Goal: Transaction & Acquisition: Purchase product/service

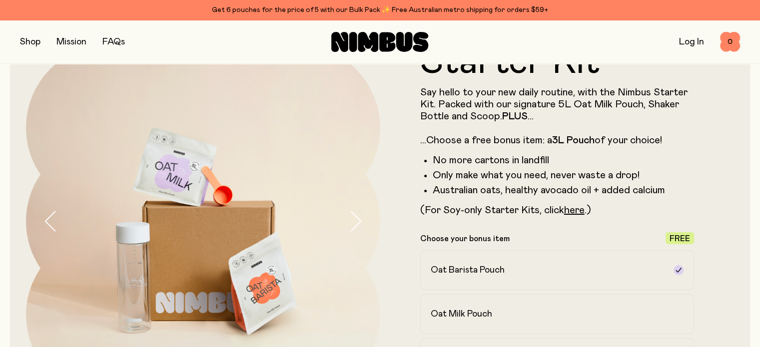
scroll to position [49, 0]
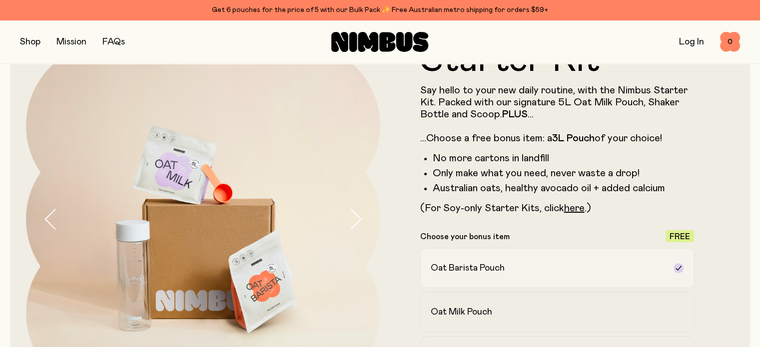
click at [669, 272] on label "Oat Barista Pouch" at bounding box center [557, 268] width 274 height 40
click at [675, 271] on icon at bounding box center [679, 268] width 8 height 8
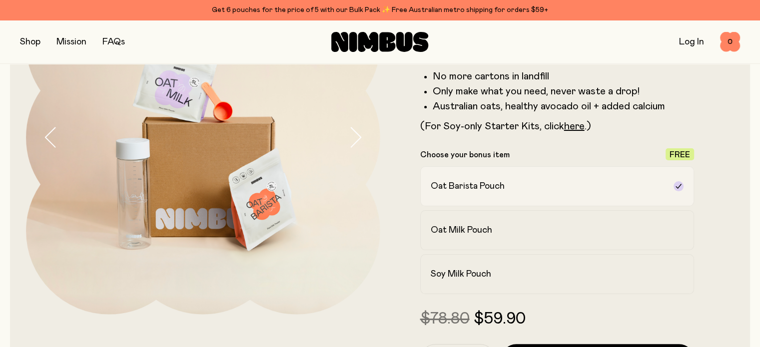
scroll to position [132, 0]
click at [674, 266] on label "Soy Milk Pouch" at bounding box center [557, 274] width 274 height 40
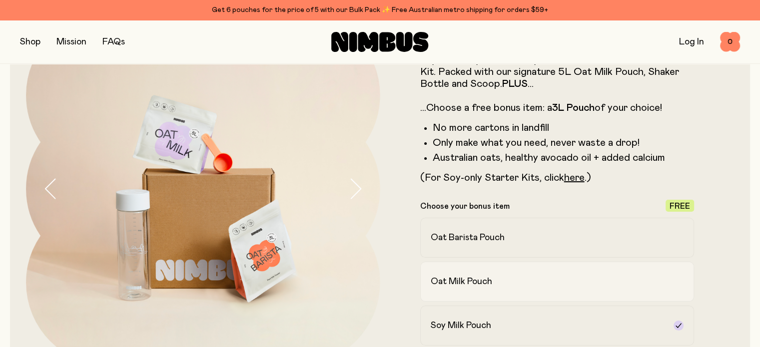
scroll to position [85, 0]
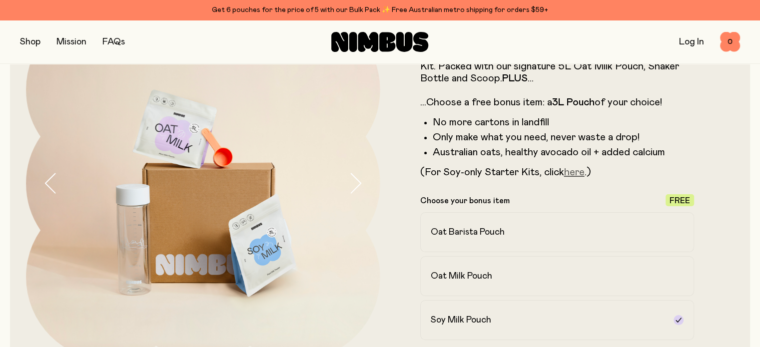
click at [580, 176] on link "here" at bounding box center [574, 172] width 20 height 10
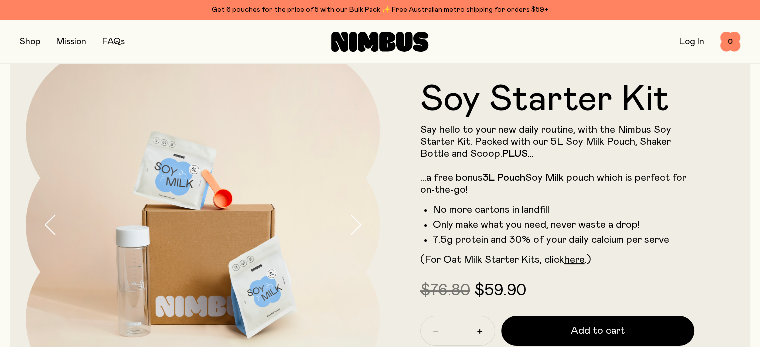
scroll to position [41, 0]
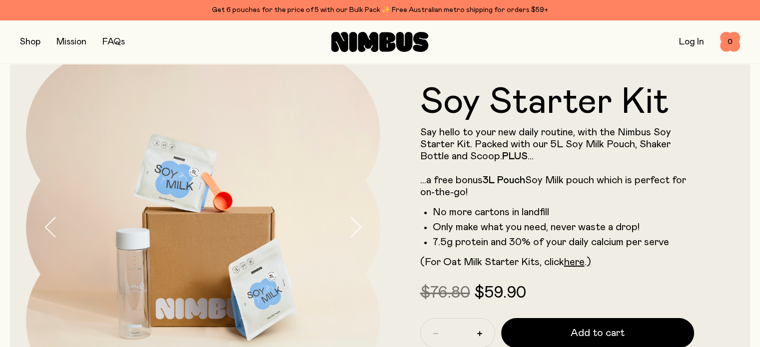
click at [581, 156] on p "Say hello to your new daily routine, with the Nimbus Soy Starter Kit. Packed wi…" at bounding box center [557, 162] width 274 height 72
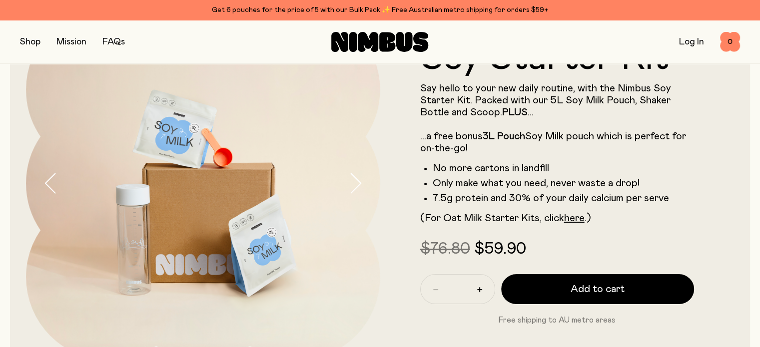
scroll to position [85, 0]
click at [581, 155] on p "Say hello to your new daily routine, with the Nimbus Soy Starter Kit. Packed wi…" at bounding box center [557, 119] width 274 height 72
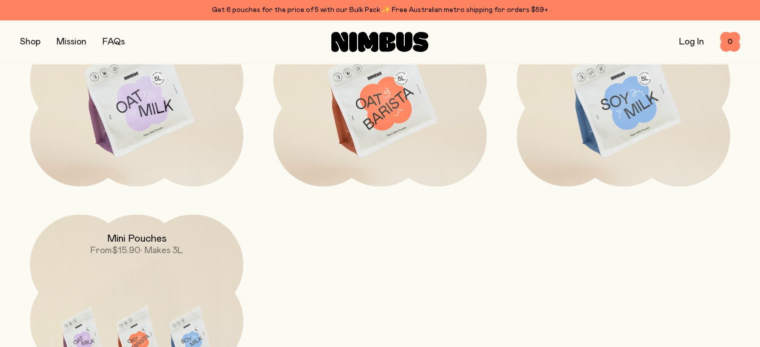
scroll to position [2968, 0]
